Goal: Transaction & Acquisition: Purchase product/service

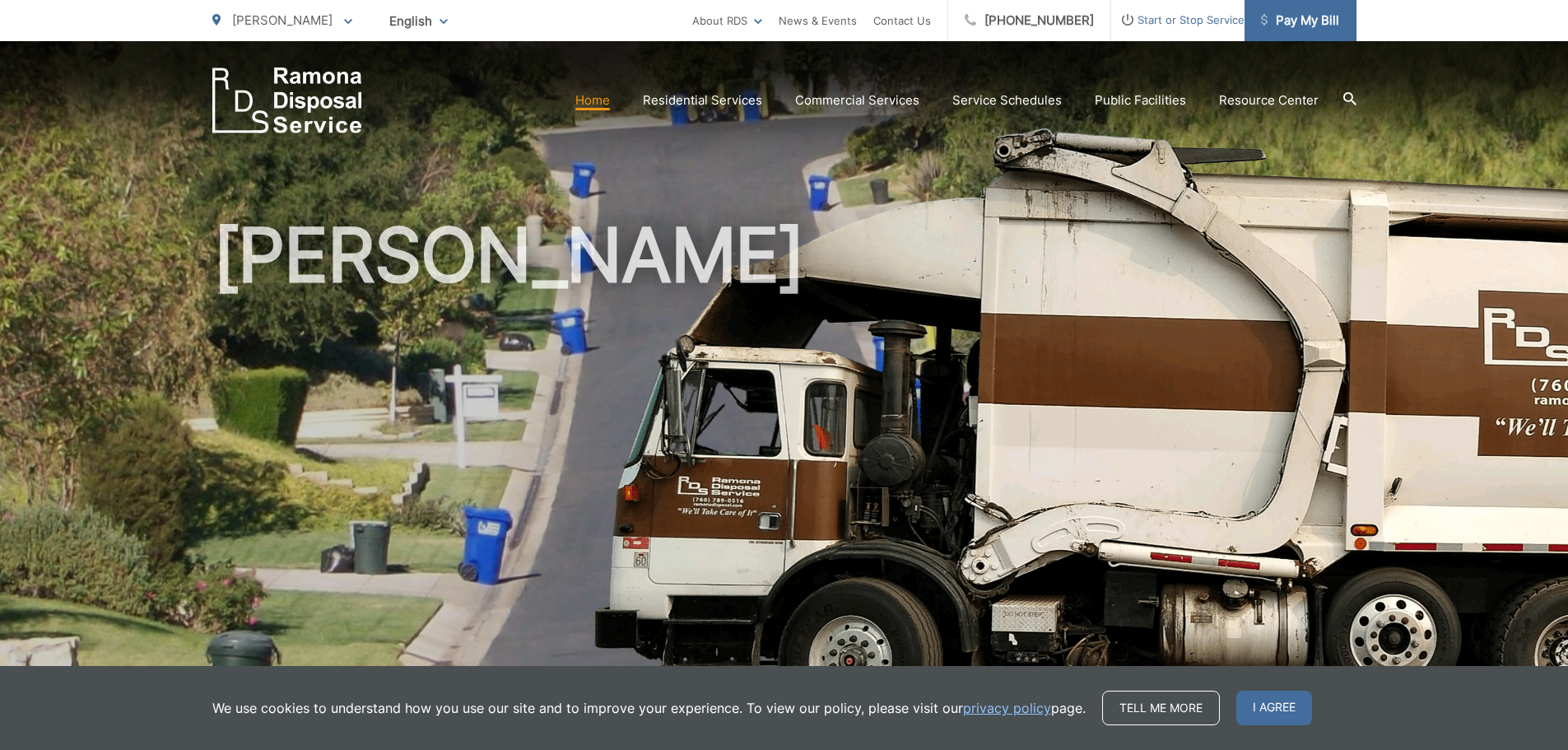
click at [1302, 26] on span "Pay My Bill" at bounding box center [1299, 20] width 78 height 19
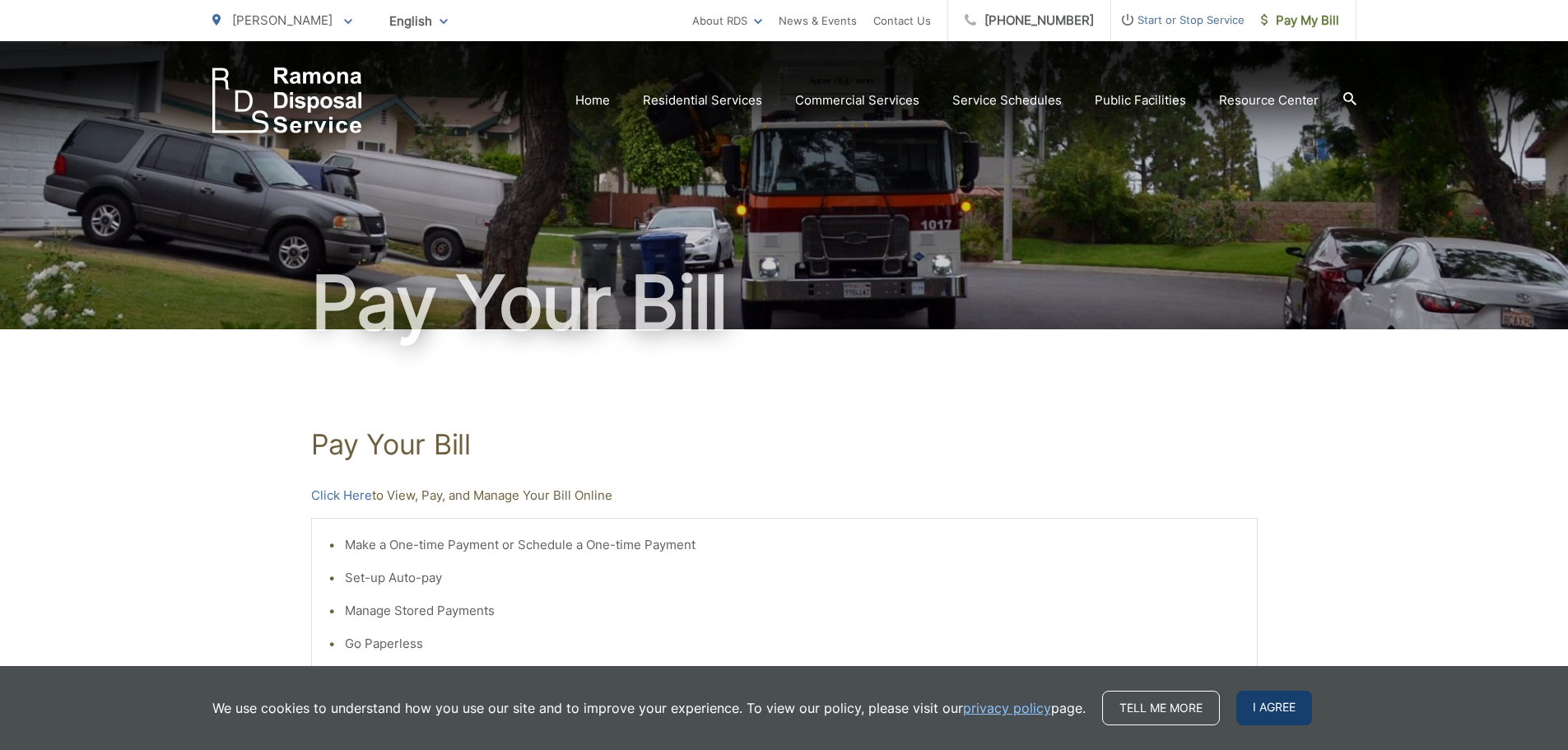
click at [1281, 714] on span "I agree" at bounding box center [1273, 708] width 75 height 35
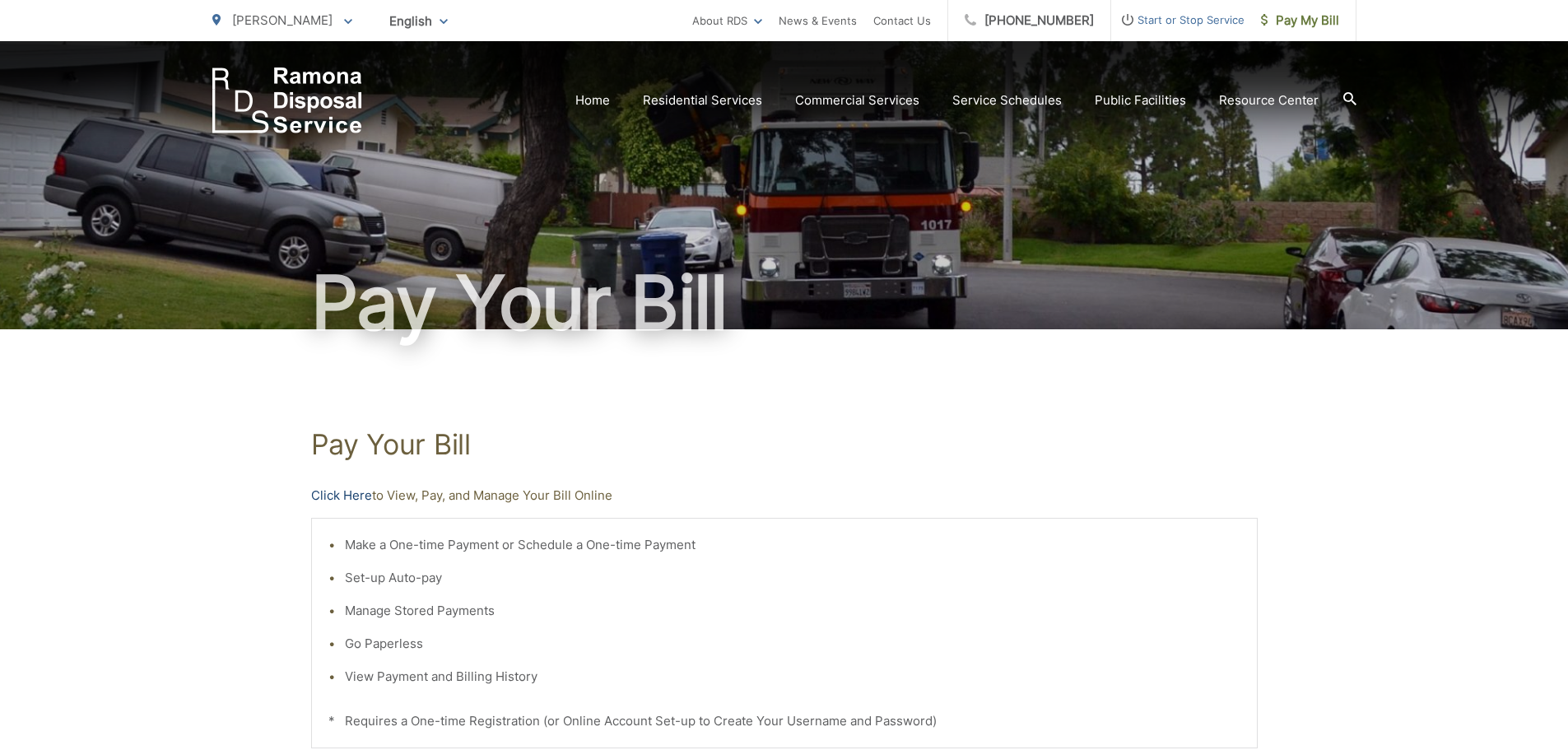
click at [333, 494] on link "Click Here" at bounding box center [341, 496] width 61 height 19
